Goal: Transaction & Acquisition: Obtain resource

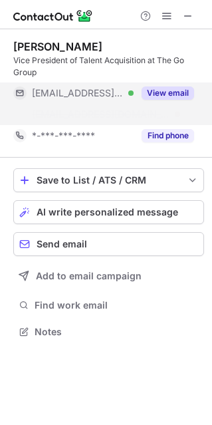
scroll to position [300, 212]
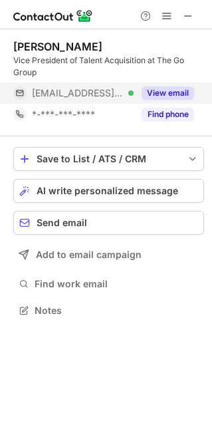
click at [160, 86] on button "View email" at bounding box center [168, 92] width 53 height 13
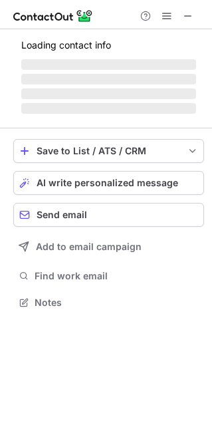
scroll to position [300, 212]
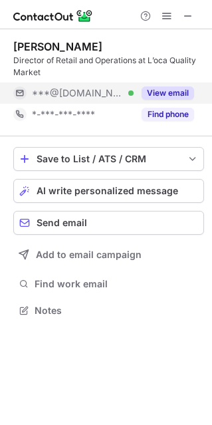
click at [164, 94] on button "View email" at bounding box center [168, 92] width 53 height 13
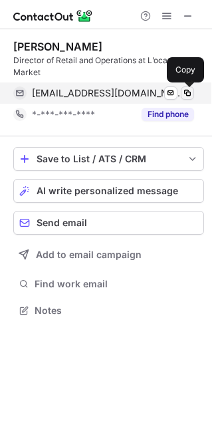
click at [184, 94] on span at bounding box center [187, 93] width 11 height 11
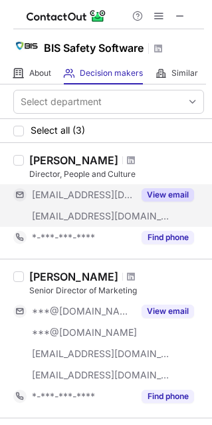
click at [164, 191] on button "View email" at bounding box center [168, 194] width 53 height 13
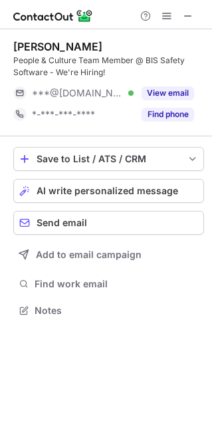
scroll to position [300, 212]
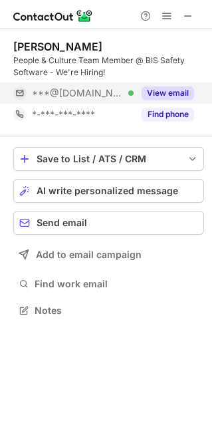
click at [162, 90] on button "View email" at bounding box center [168, 92] width 53 height 13
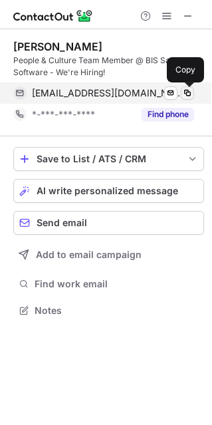
click at [185, 92] on span at bounding box center [187, 93] width 11 height 11
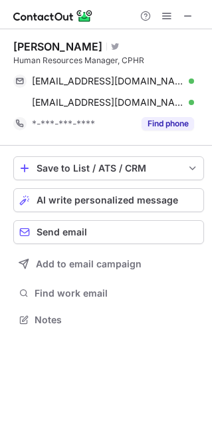
scroll to position [310, 212]
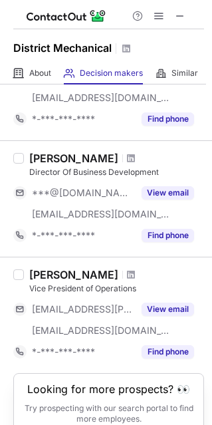
scroll to position [166, 0]
